Goal: Unclear

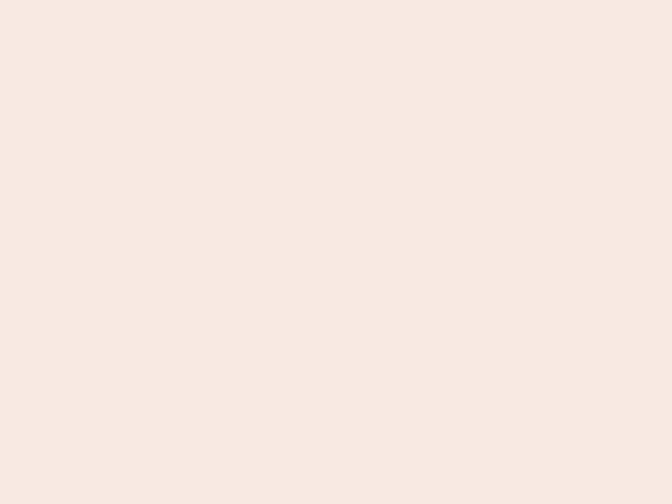
click at [336, 252] on nb-app "Almost there Thank you for registering for Newbook. Your account is under revie…" at bounding box center [336, 252] width 672 height 504
click at [336, 0] on nb-app "Almost there Thank you for registering for Newbook. Your account is under revie…" at bounding box center [336, 252] width 672 height 504
click at [359, 0] on nb-app "Almost there Thank you for registering for Newbook. Your account is under revie…" at bounding box center [336, 252] width 672 height 504
click at [336, 252] on nb-app "Almost there Thank you for registering for Newbook. Your account is under revie…" at bounding box center [336, 252] width 672 height 504
click at [336, 0] on nb-app "Almost there Thank you for registering for Newbook. Your account is under revie…" at bounding box center [336, 252] width 672 height 504
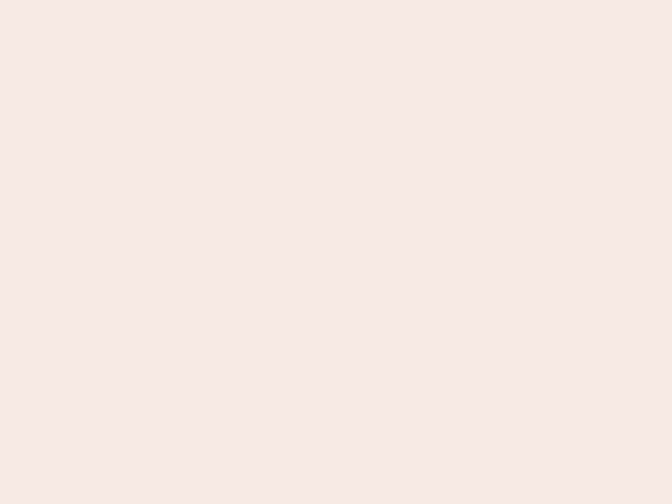
click at [235, 0] on nb-app "Almost there Thank you for registering for Newbook. Your account is under revie…" at bounding box center [336, 252] width 672 height 504
click at [336, 252] on nb-app "Almost there Thank you for registering for Newbook. Your account is under revie…" at bounding box center [336, 252] width 672 height 504
click at [336, 0] on nb-app "Almost there Thank you for registering for Newbook. Your account is under revie…" at bounding box center [336, 252] width 672 height 504
click at [235, 0] on nb-app "Almost there Thank you for registering for Newbook. Your account is under revie…" at bounding box center [336, 252] width 672 height 504
click at [336, 252] on nb-app "Almost there Thank you for registering for Newbook. Your account is under revie…" at bounding box center [336, 252] width 672 height 504
